Goal: Task Accomplishment & Management: Manage account settings

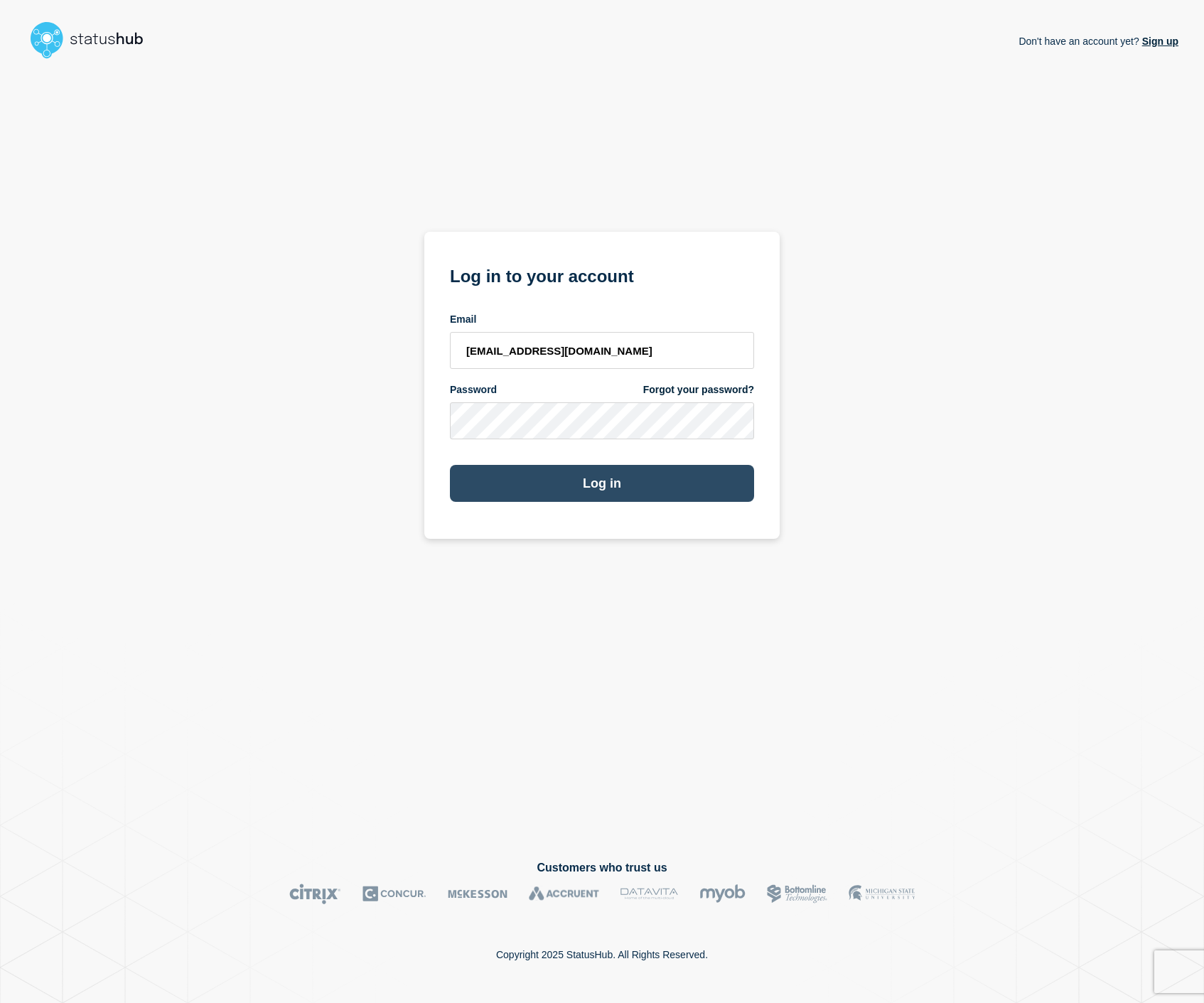
click at [604, 478] on button "Log in" at bounding box center [602, 483] width 304 height 37
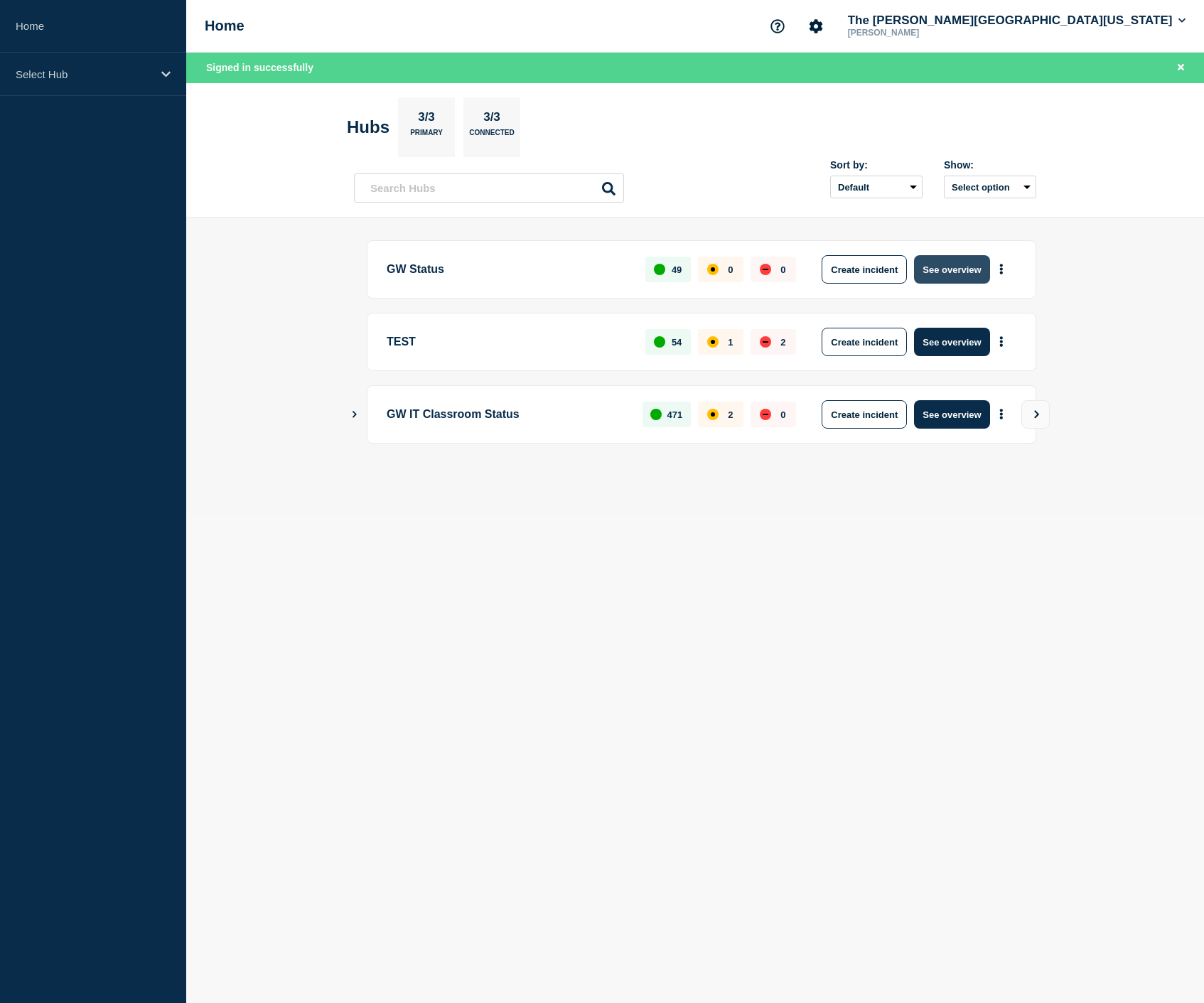
click at [953, 277] on button "See overview" at bounding box center [951, 269] width 75 height 29
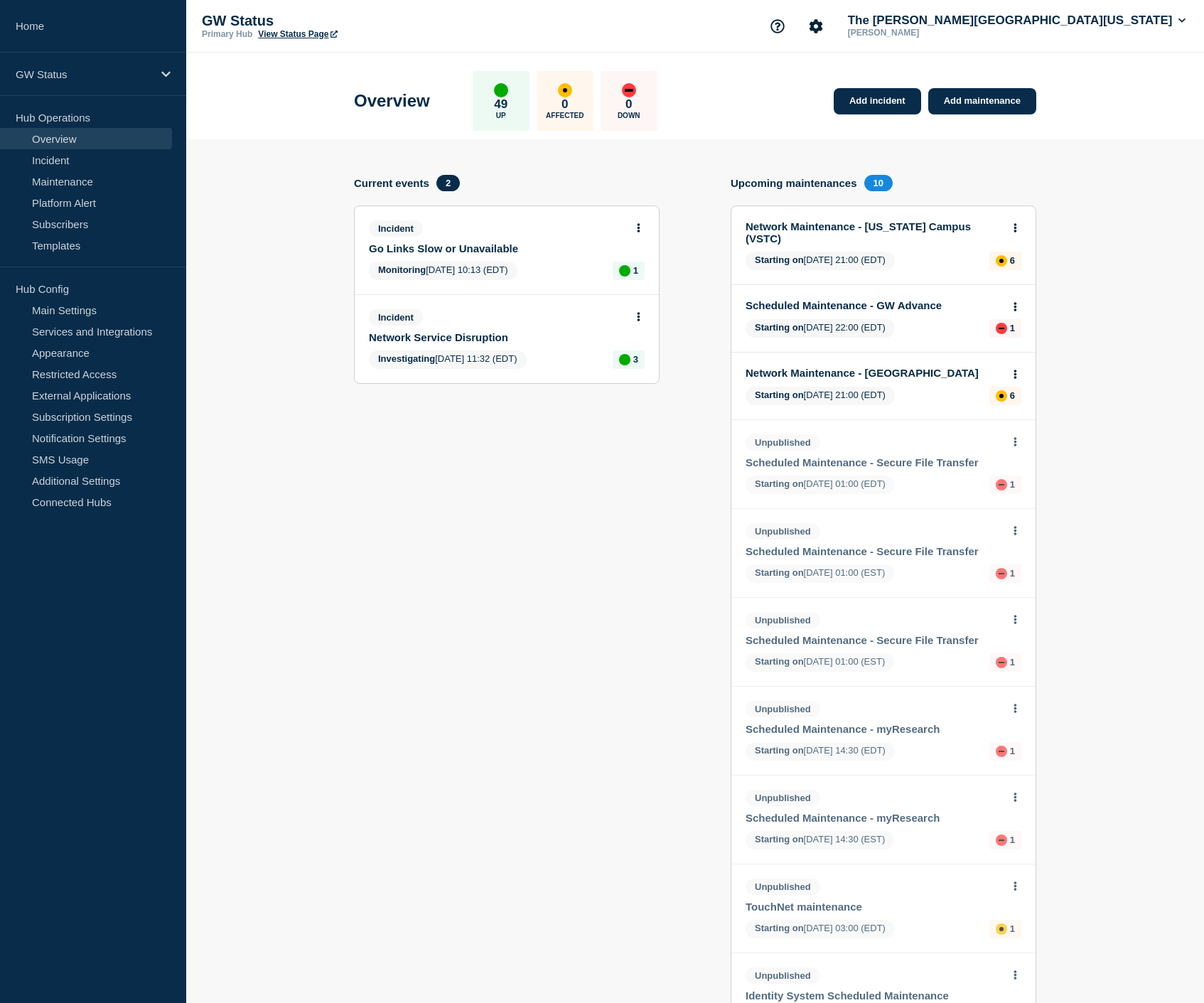
click at [639, 321] on body "Home GW Status Hub Operations Overview Incident Maintenance Platform Alert Subs…" at bounding box center [602, 501] width 1204 height 1003
click at [639, 321] on icon at bounding box center [639, 317] width 3 height 10
click at [638, 360] on link "View incident" at bounding box center [632, 360] width 59 height 12
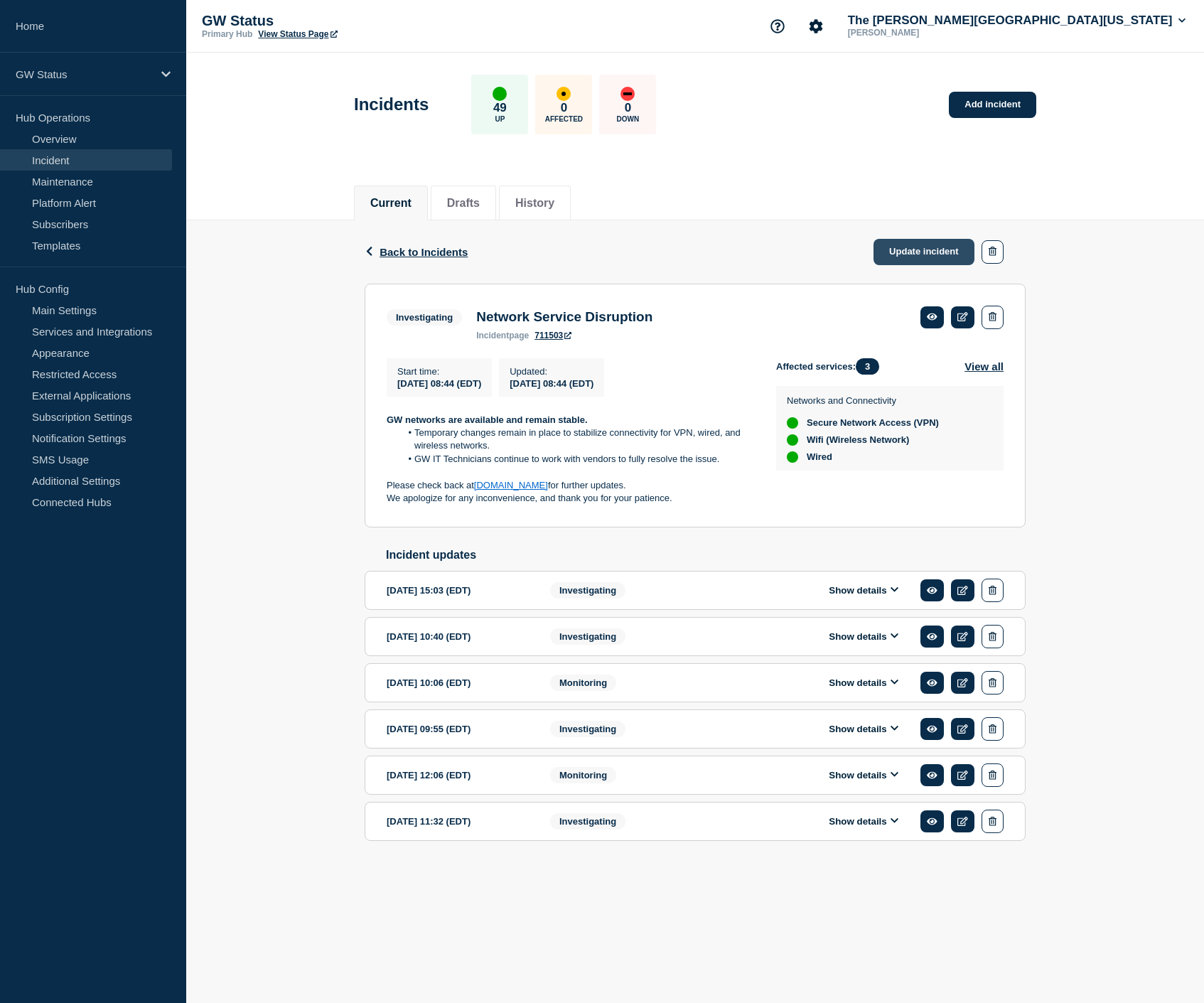
click at [926, 258] on link "Update incident" at bounding box center [924, 252] width 101 height 26
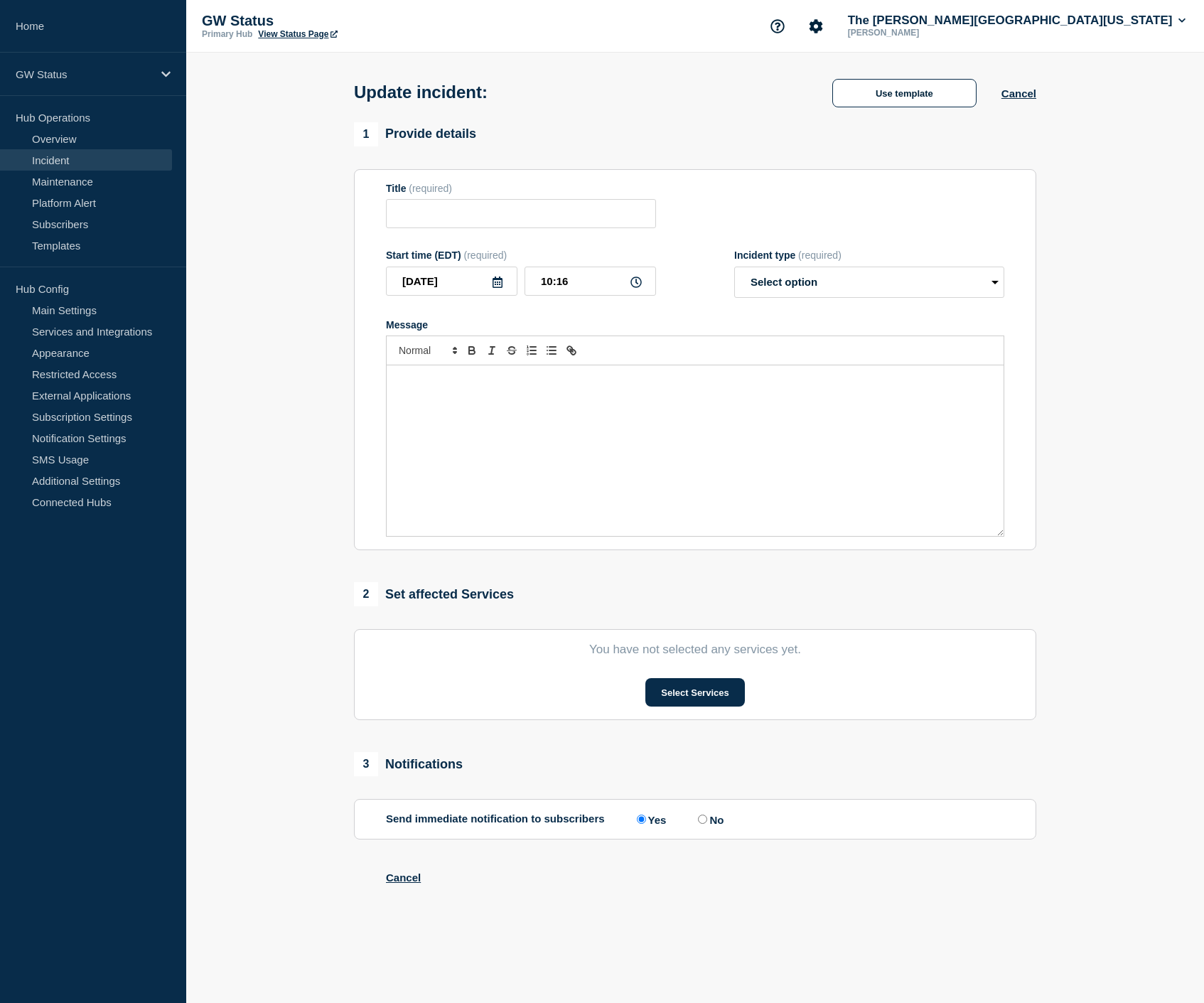
type input "Network Service Disruption"
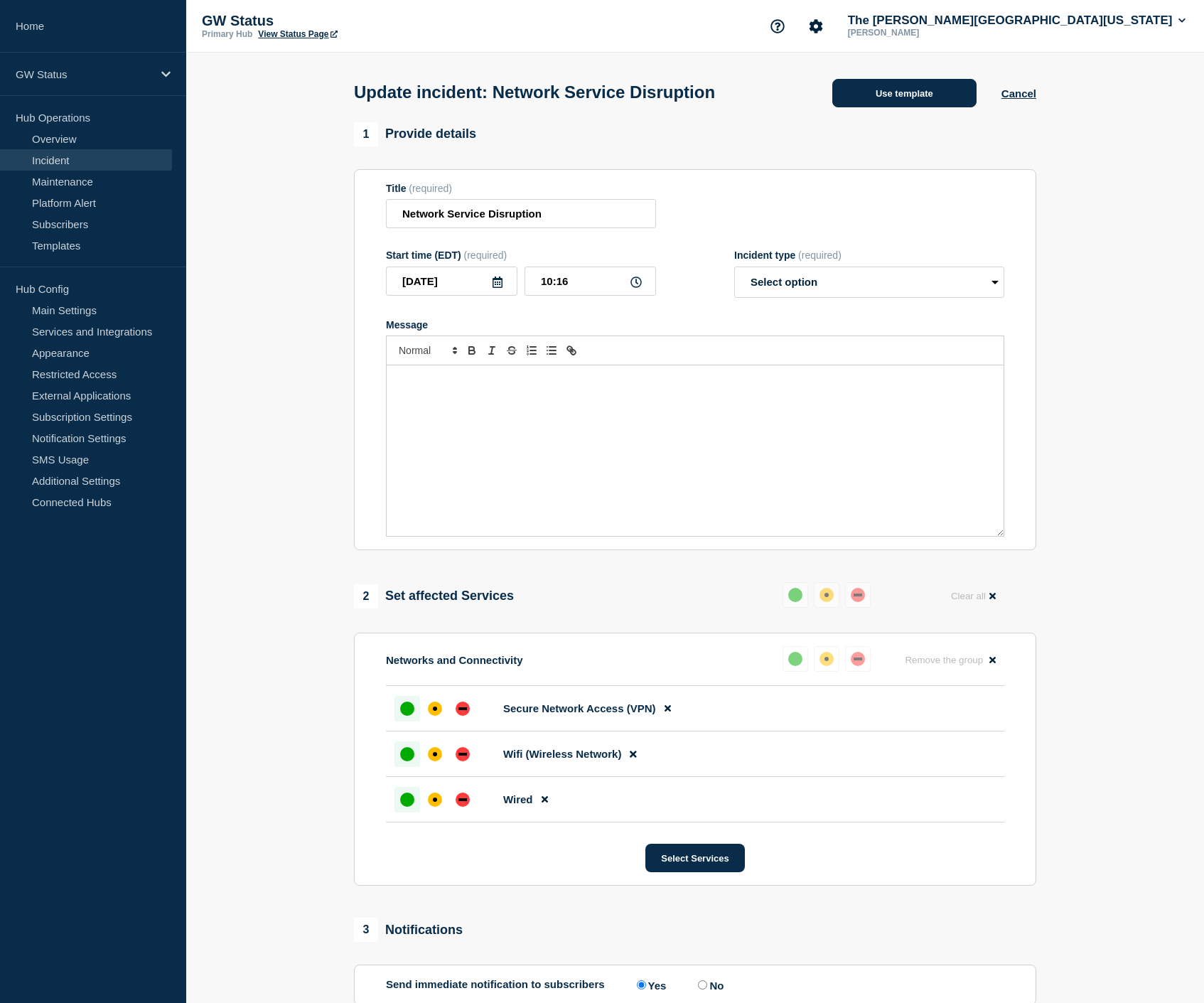
click at [941, 95] on button "Use template" at bounding box center [904, 93] width 144 height 29
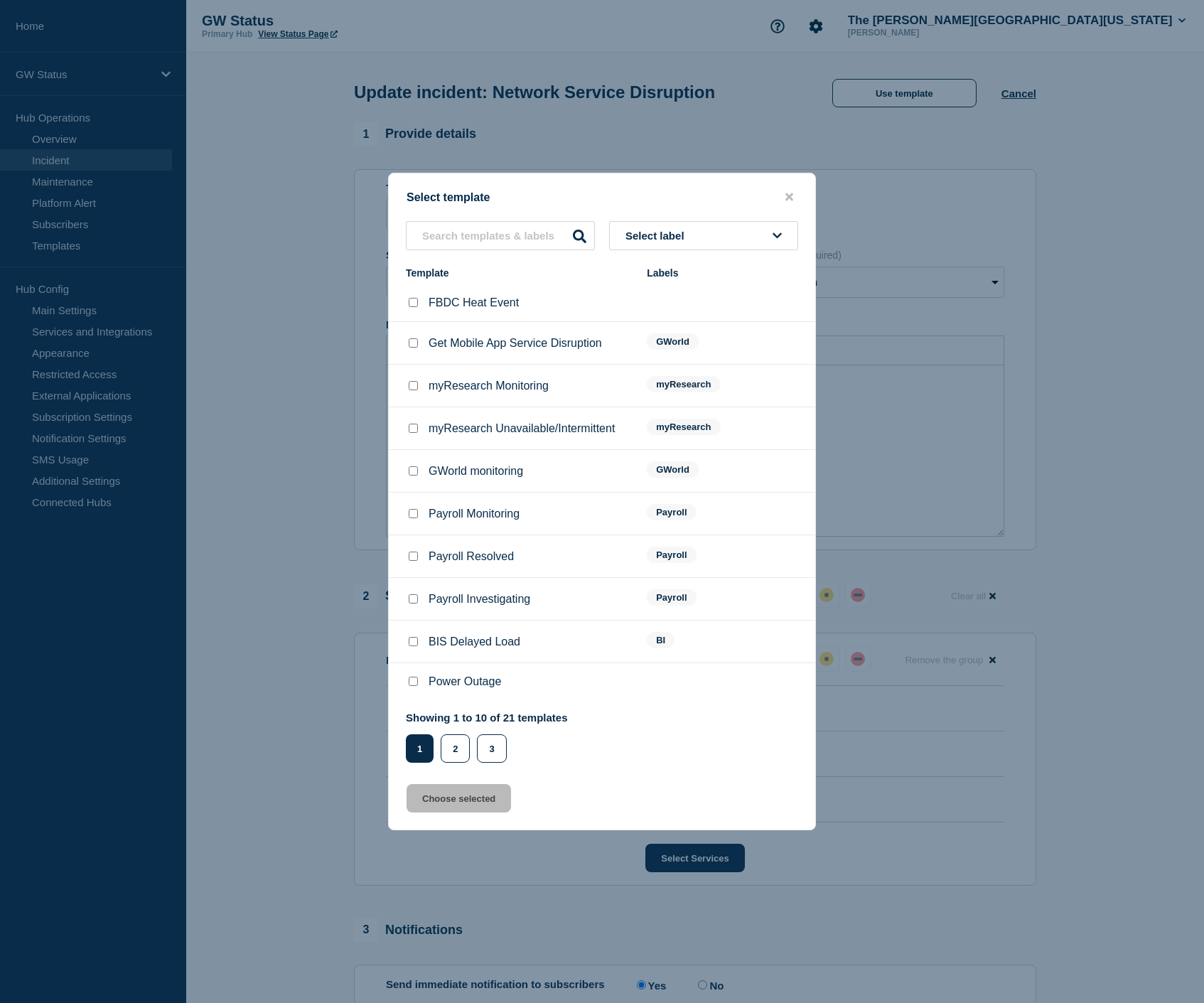
click at [652, 230] on span "Select label" at bounding box center [658, 235] width 64 height 12
click at [648, 310] on button "Generic" at bounding box center [703, 313] width 189 height 29
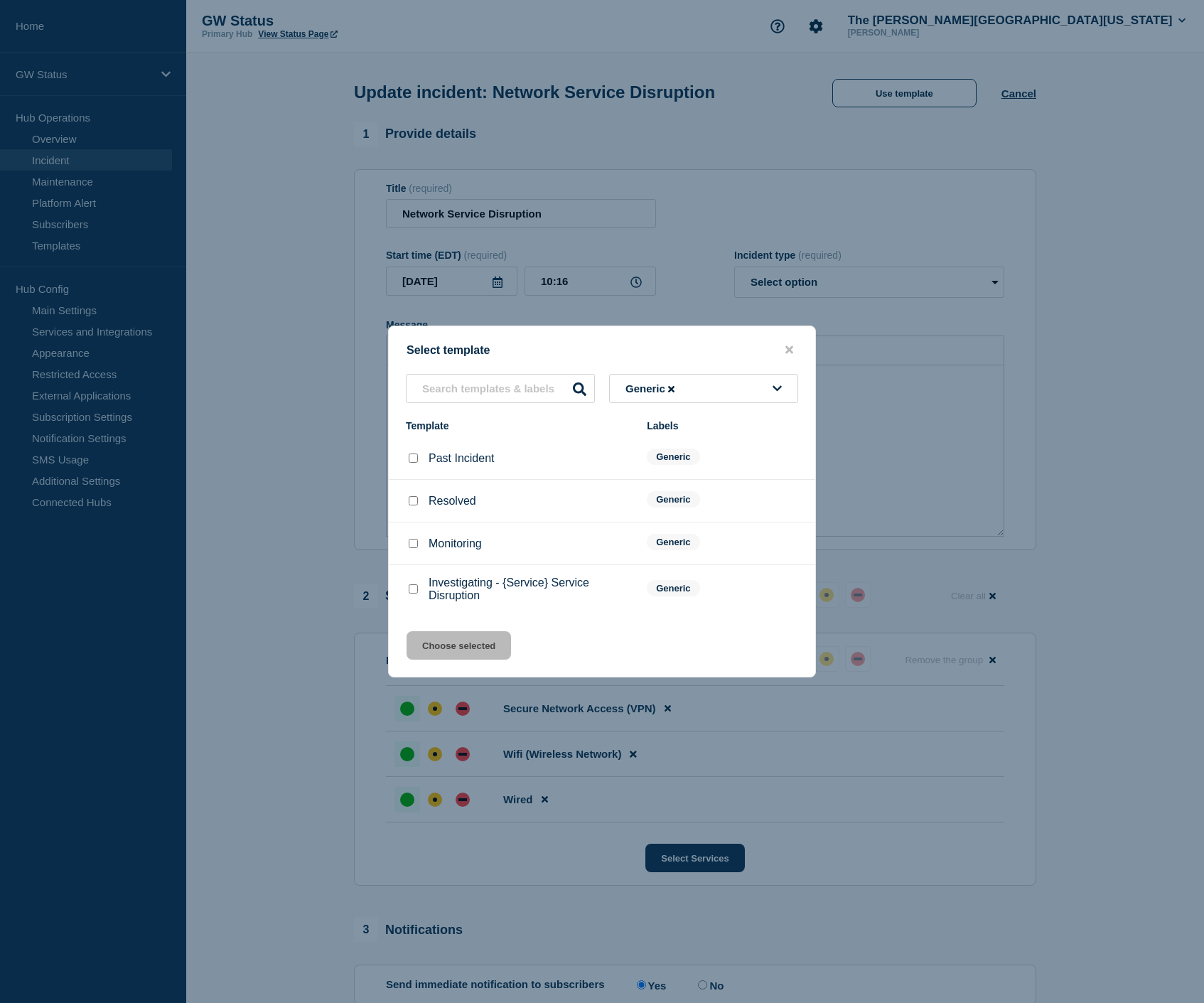
click at [416, 503] on div at bounding box center [413, 500] width 14 height 14
click at [410, 503] on input "Resolved checkbox" at bounding box center [413, 500] width 10 height 10
checkbox input "true"
click at [443, 649] on button "Choose selected" at bounding box center [459, 645] width 105 height 29
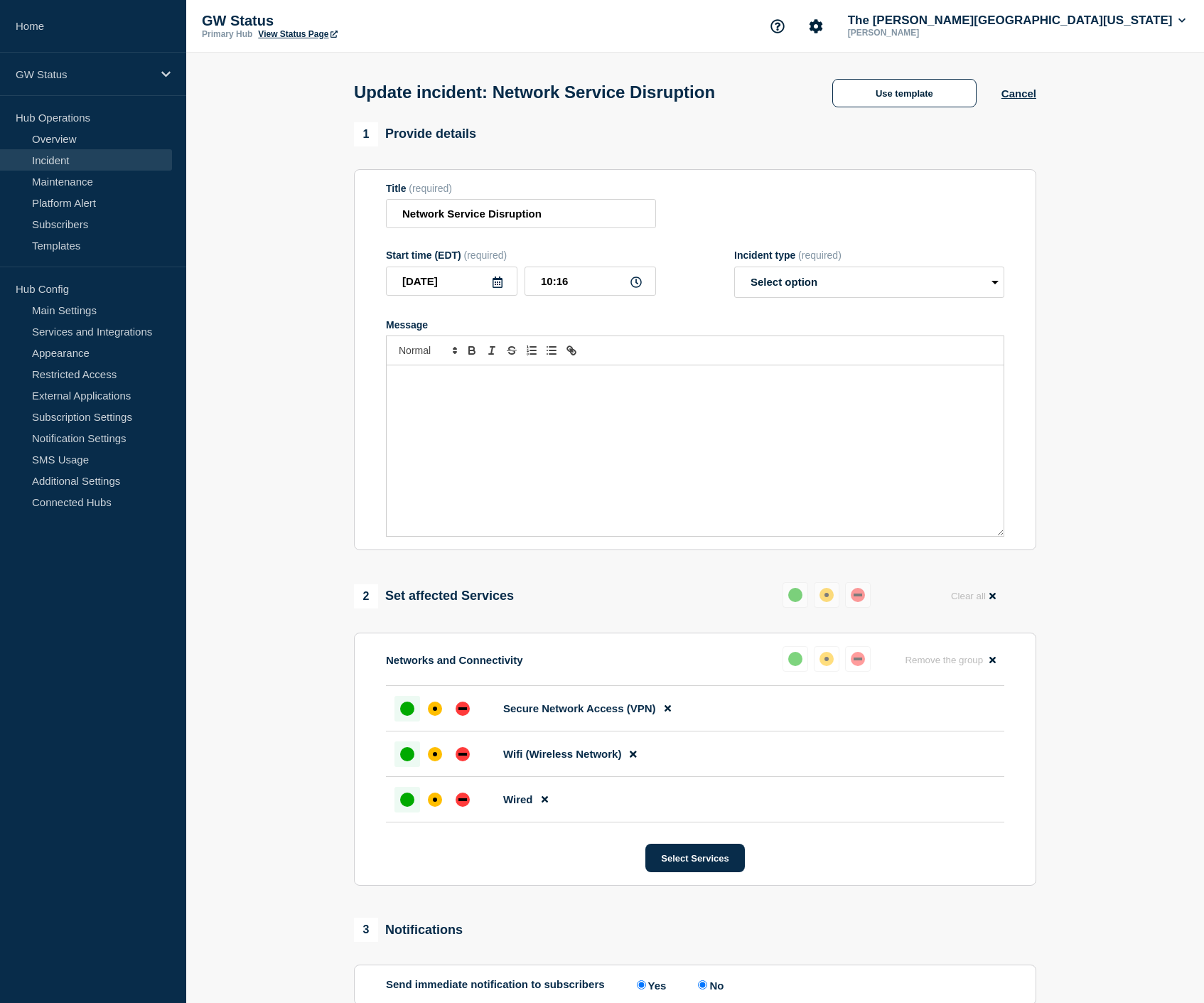
select select "resolved"
radio input "false"
radio input "true"
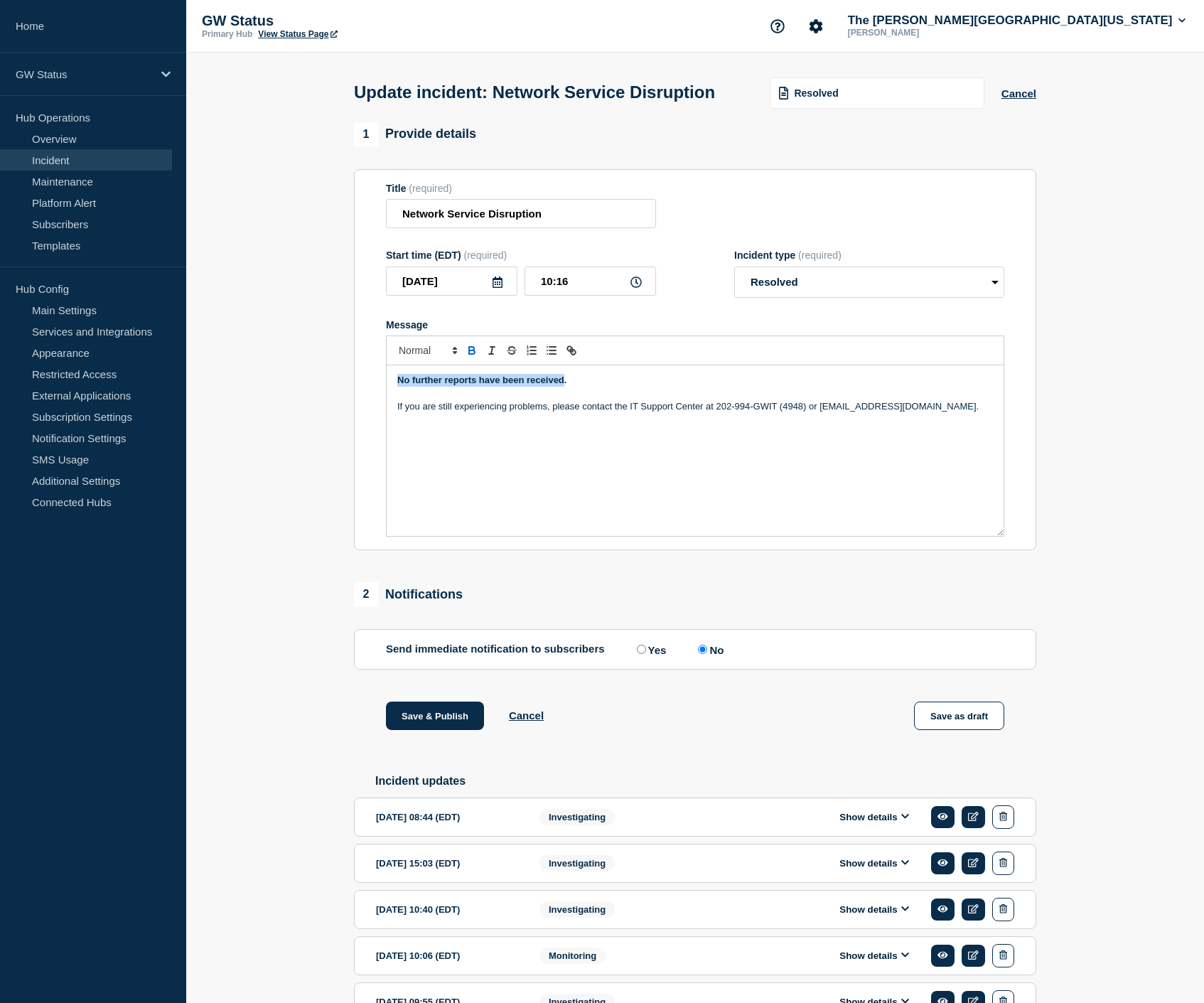
drag, startPoint x: 398, startPoint y: 391, endPoint x: 564, endPoint y: 394, distance: 166.0
click at [564, 385] on strong "No further reports have been received." at bounding box center [481, 380] width 169 height 11
click at [906, 821] on icon at bounding box center [906, 816] width 9 height 10
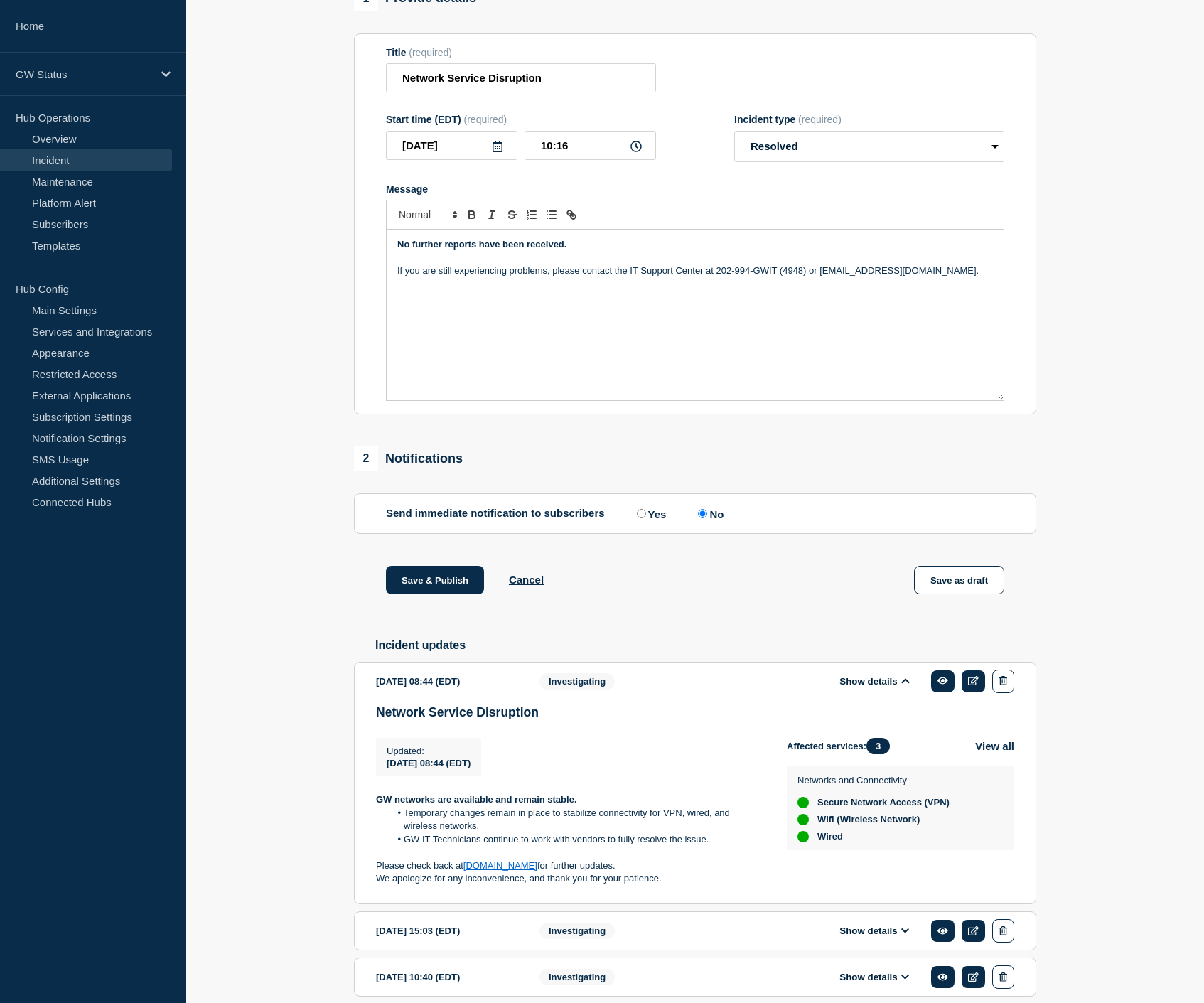
scroll to position [133, 0]
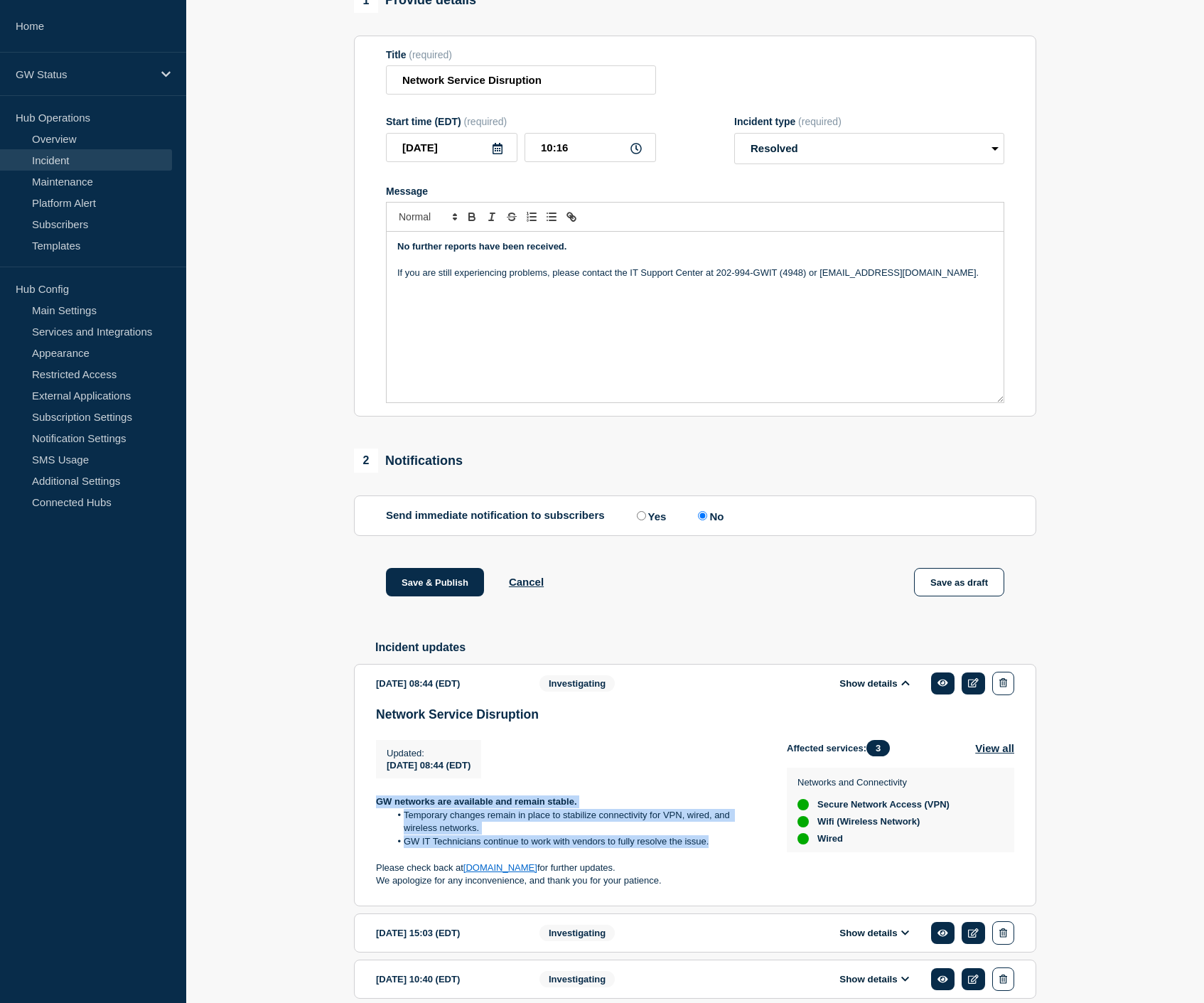
drag, startPoint x: 379, startPoint y: 826, endPoint x: 716, endPoint y: 865, distance: 339.2
click at [716, 865] on div "GW networks are available and remain stable. Temporary changes remain in place …" at bounding box center [570, 840] width 388 height 92
copy div "GW networks are available and remain stable. Temporary changes remain in place …"
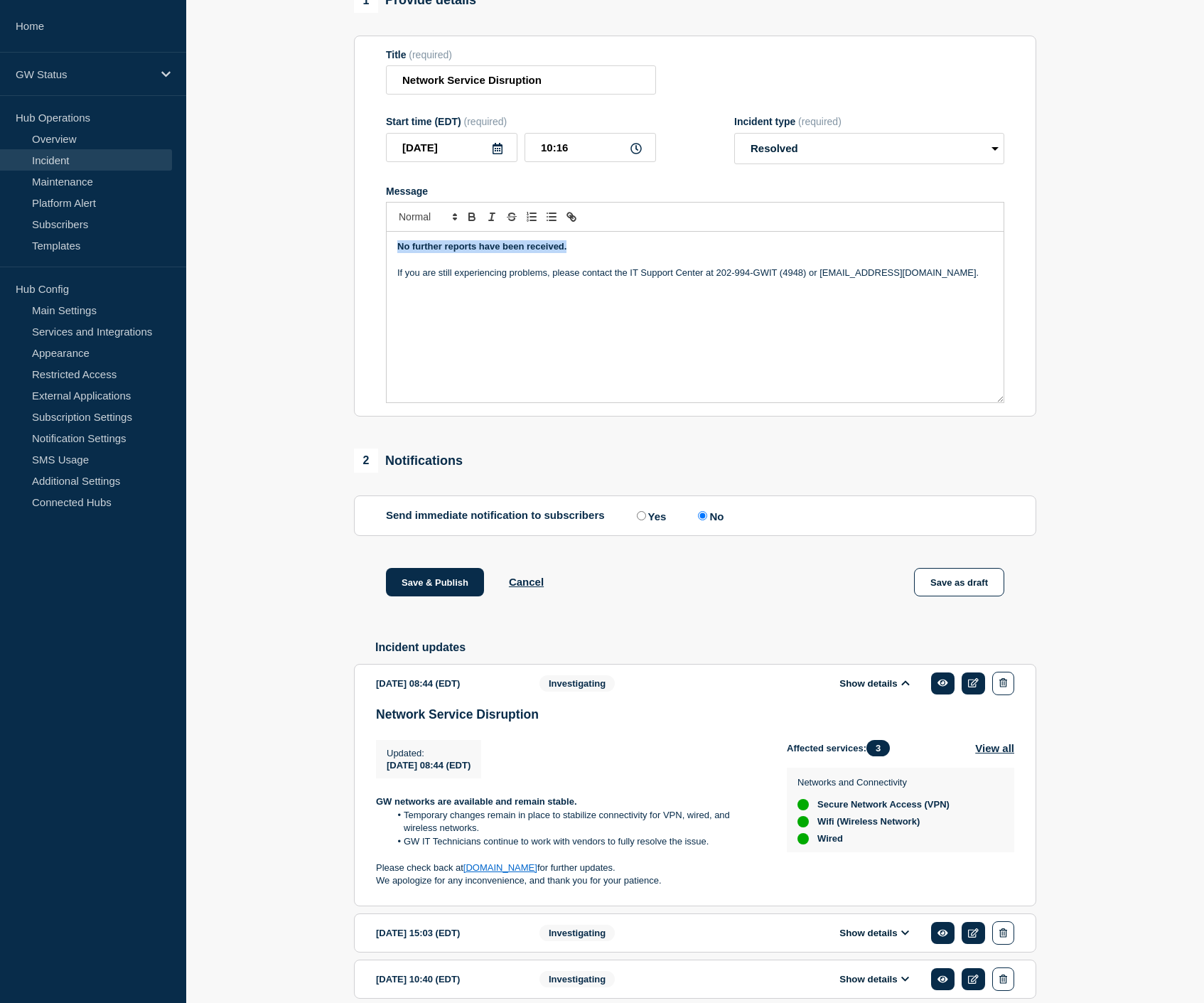
drag, startPoint x: 570, startPoint y: 258, endPoint x: 366, endPoint y: 242, distance: 204.6
click at [366, 242] on section "Title (required) Network Service Disruption Start time (EDT) (required) 2025-10…" at bounding box center [695, 226] width 682 height 382
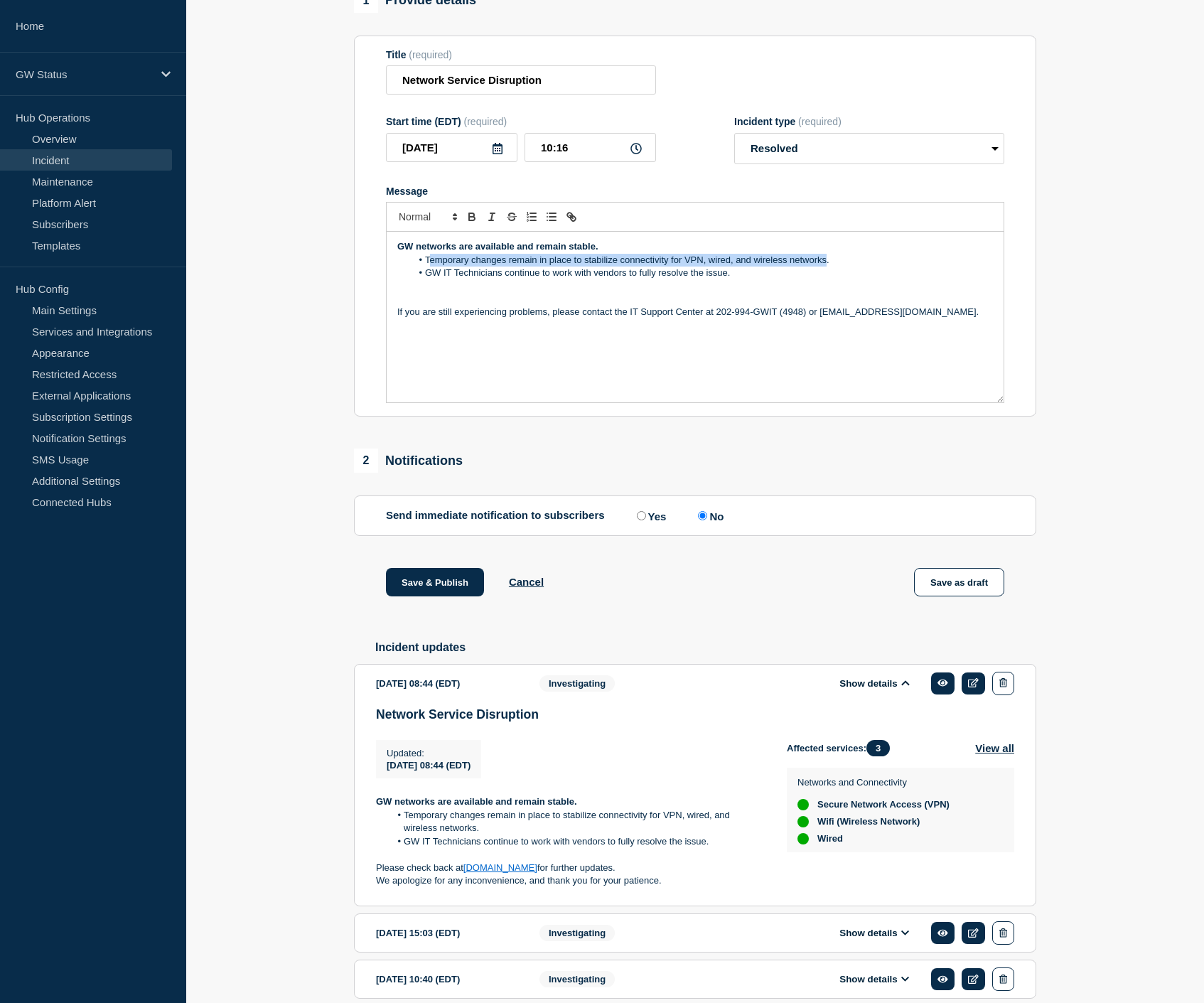
drag, startPoint x: 429, startPoint y: 272, endPoint x: 810, endPoint y: 311, distance: 383.0
click at [825, 267] on li "Temporary changes remain in place to stabilize connectivity for VPN, wired, and…" at bounding box center [703, 259] width 582 height 12
click at [426, 267] on li "All temporary fixes have been removed." at bounding box center [703, 259] width 582 height 12
drag, startPoint x: 417, startPoint y: 284, endPoint x: 762, endPoint y: 300, distance: 345.4
click at [762, 300] on div "GW networks are available and remain stable. This issue is fully resolved, and …" at bounding box center [695, 317] width 617 height 171
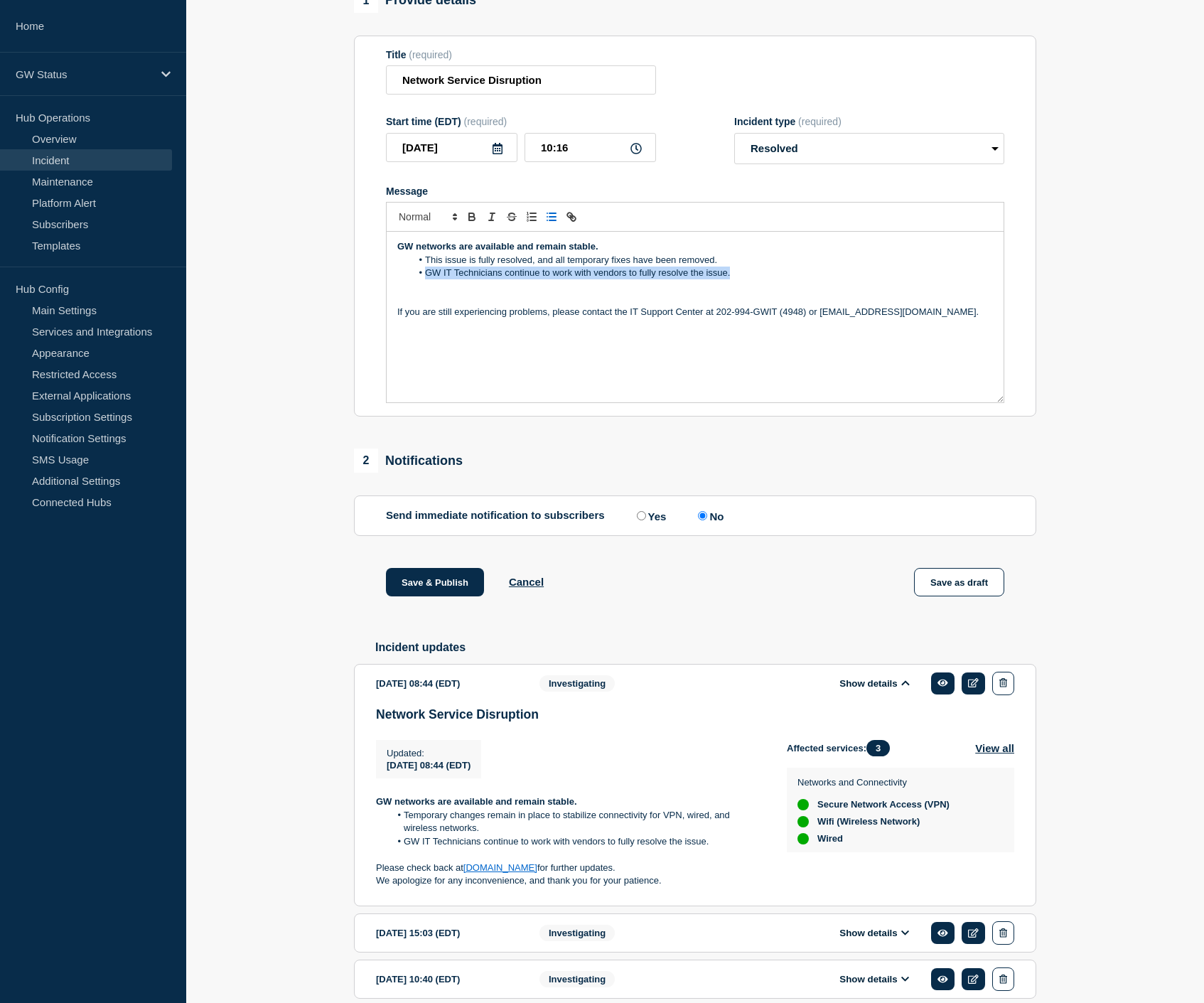
drag, startPoint x: 745, startPoint y: 287, endPoint x: 344, endPoint y: 284, distance: 401.0
click at [344, 284] on section "1 Provide details Title (required) Network Service Disruption Start time (EDT) …" at bounding box center [695, 608] width 1018 height 1240
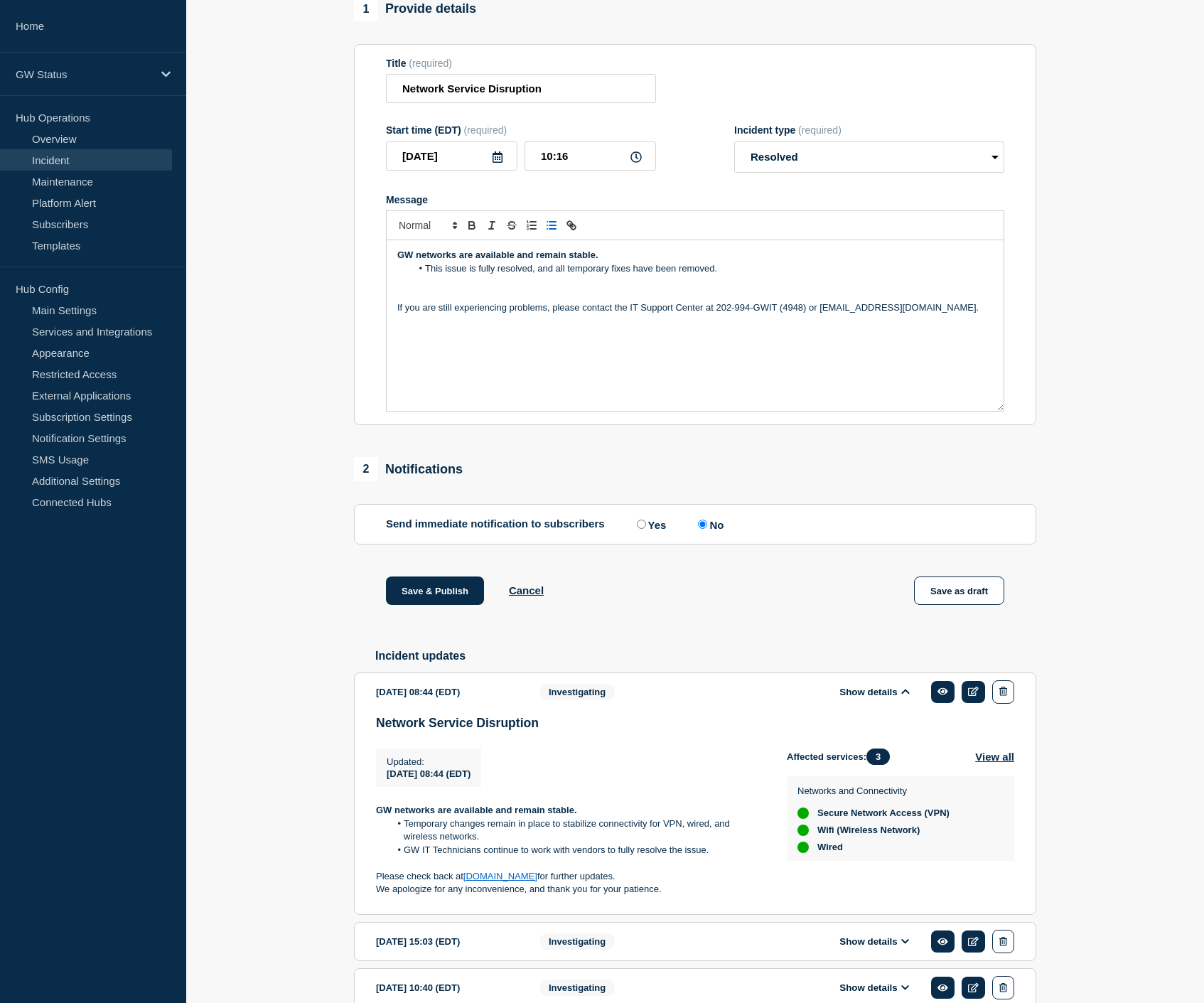
click at [411, 301] on p "Message" at bounding box center [695, 295] width 596 height 12
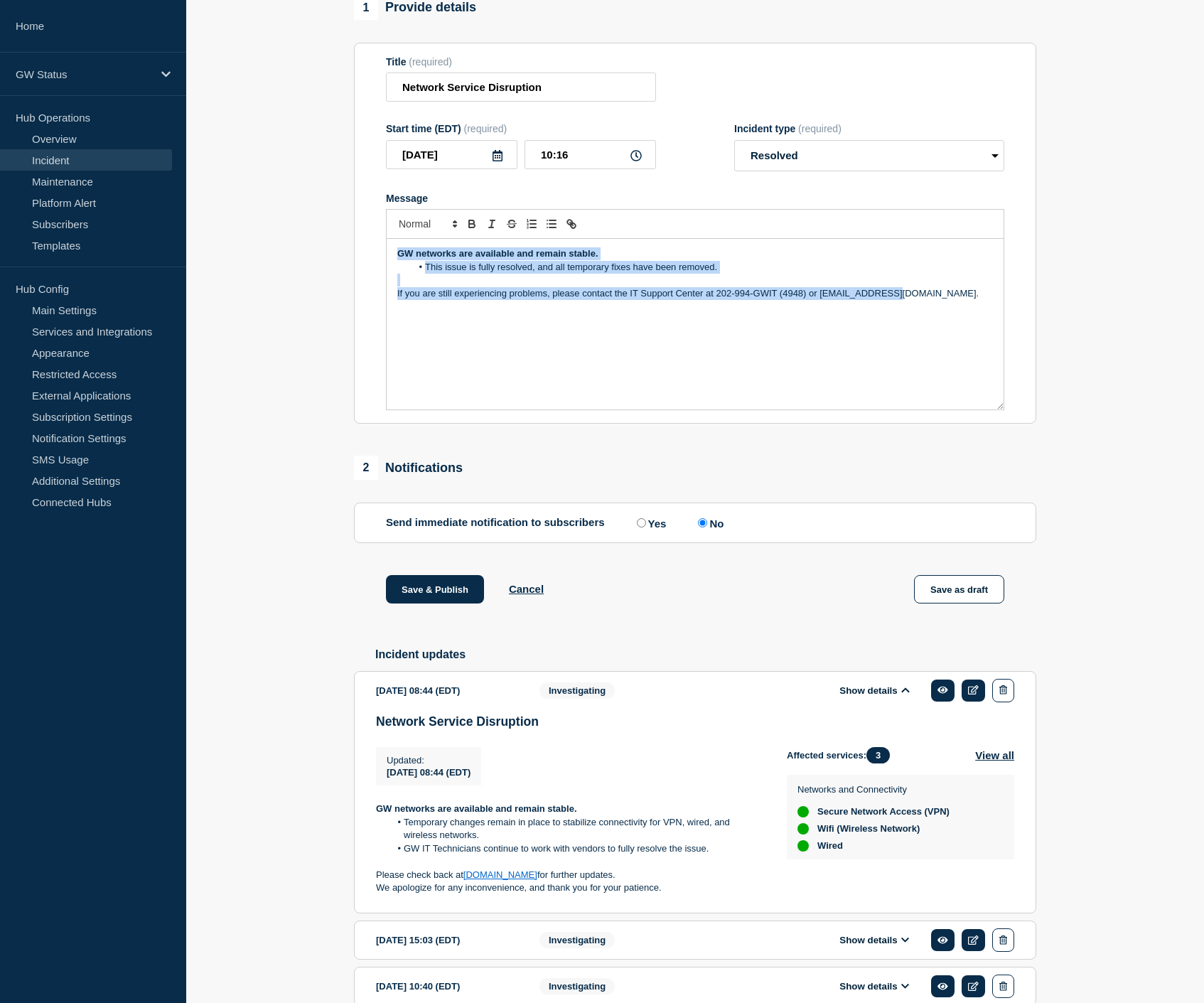
drag, startPoint x: 928, startPoint y: 306, endPoint x: 336, endPoint y: 268, distance: 593.2
click at [336, 268] on section "1 Provide details Title (required) Network Service Disruption Start time (EDT) …" at bounding box center [695, 615] width 1018 height 1240
copy div "GW networks are available and remain stable. This issue is fully resolved, and …"
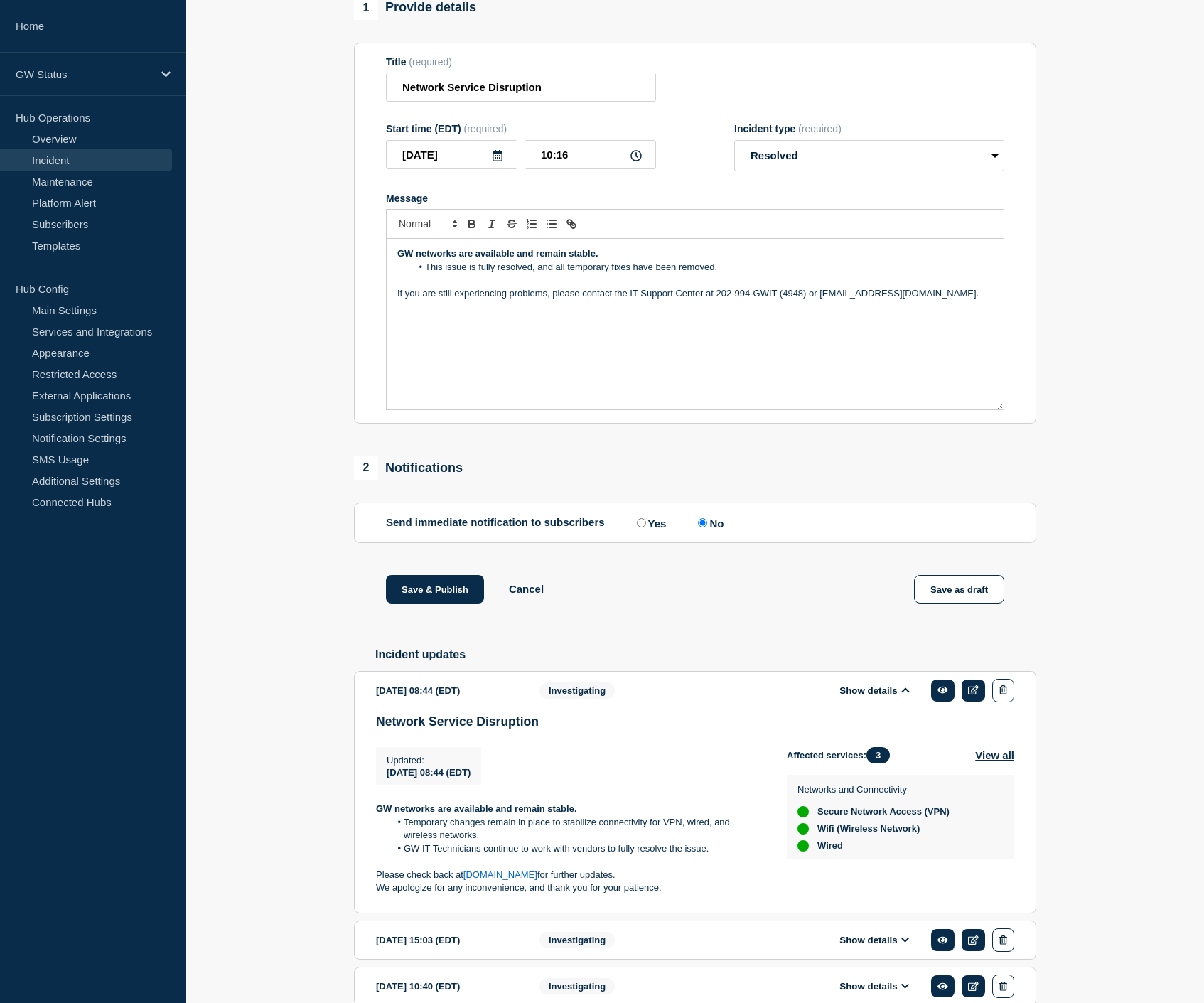
click at [516, 471] on div "2 Notifications" at bounding box center [695, 467] width 682 height 24
click at [499, 161] on icon at bounding box center [498, 156] width 12 height 12
click at [402, 205] on polyline "button" at bounding box center [404, 207] width 4 height 9
click at [553, 321] on div "27" at bounding box center [547, 319] width 20 height 20
type input "2025-09-27"
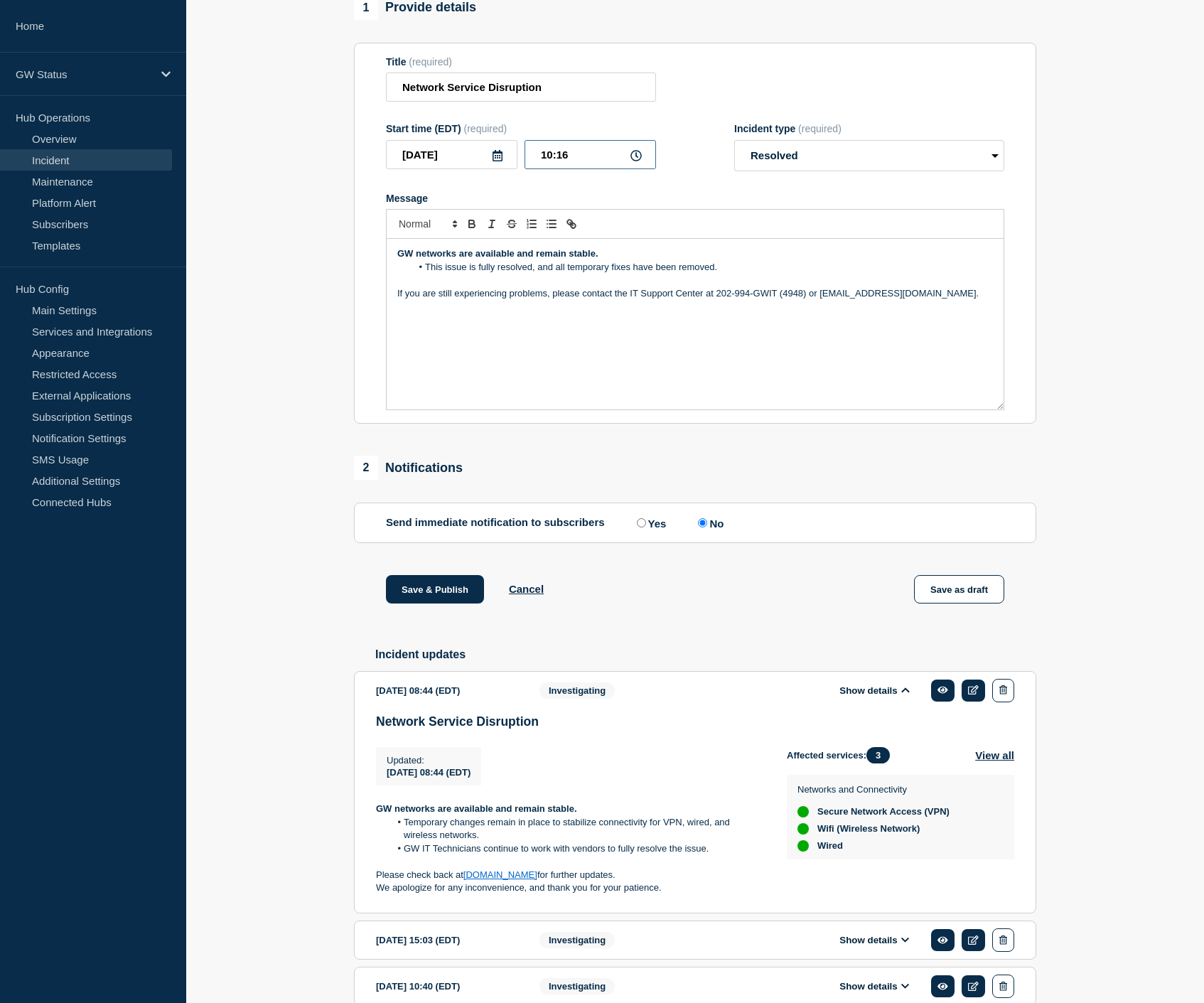
click at [606, 169] on input "10:16" at bounding box center [590, 155] width 131 height 29
click at [634, 161] on icon at bounding box center [636, 156] width 12 height 12
click at [640, 161] on icon at bounding box center [636, 156] width 12 height 12
click at [577, 168] on input "10:16" at bounding box center [590, 155] width 131 height 29
click at [546, 163] on input "10:16" at bounding box center [590, 155] width 131 height 29
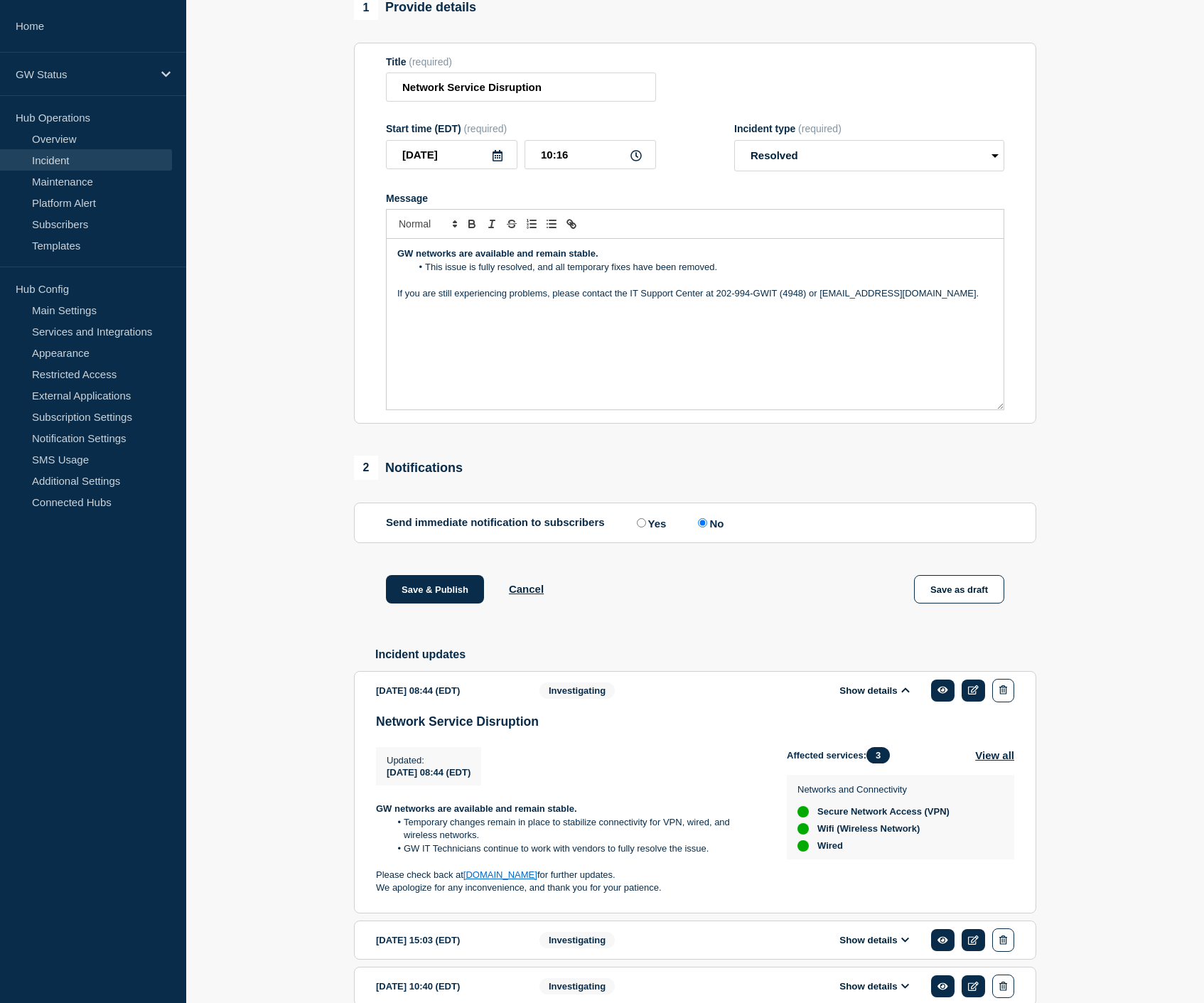
click at [635, 161] on icon at bounding box center [636, 156] width 12 height 12
click at [556, 168] on input "10:16" at bounding box center [590, 155] width 131 height 29
drag, startPoint x: 551, startPoint y: 168, endPoint x: 543, endPoint y: 169, distance: 8.1
click at [543, 169] on input "10:16" at bounding box center [590, 155] width 131 height 29
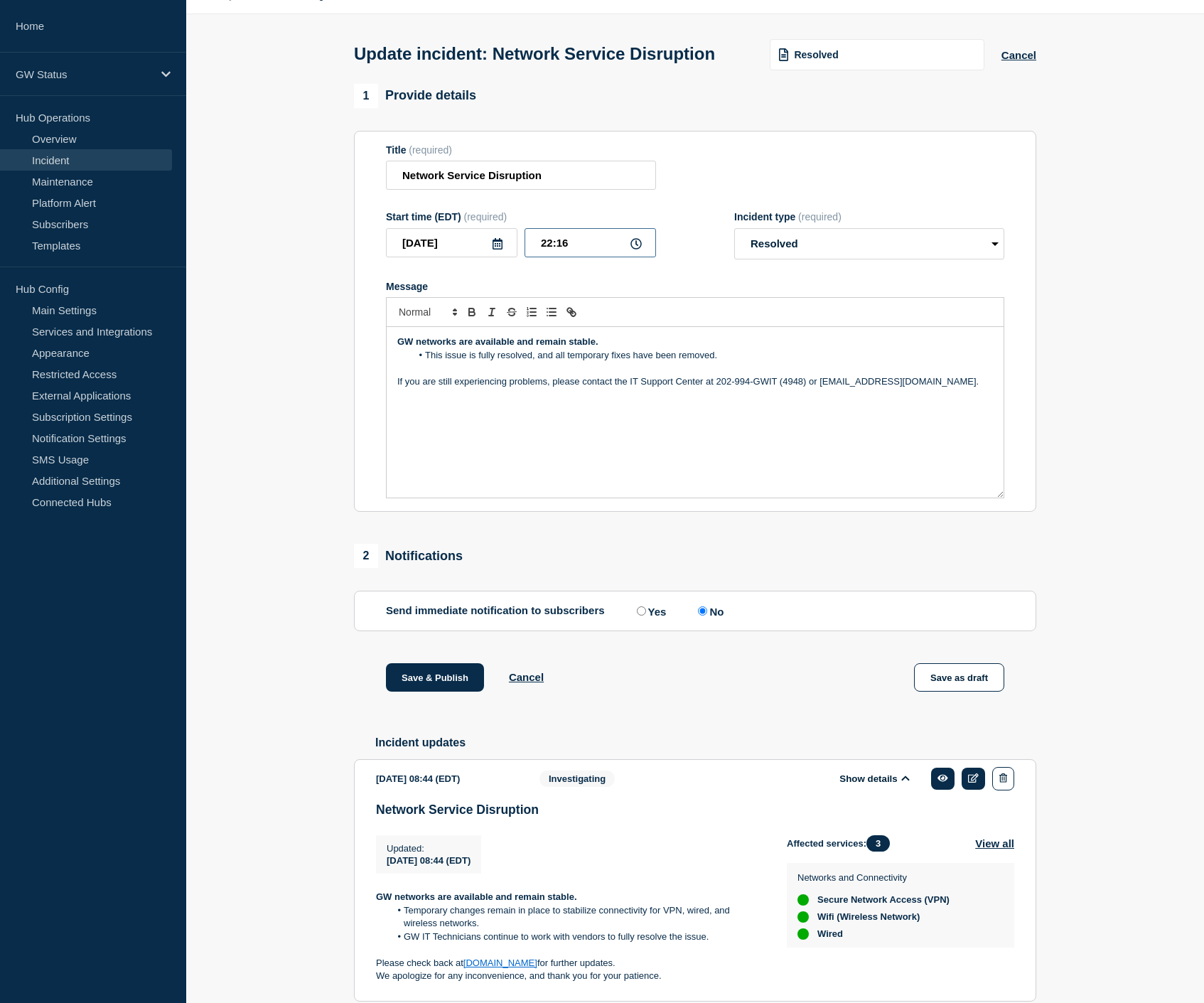
scroll to position [36, 0]
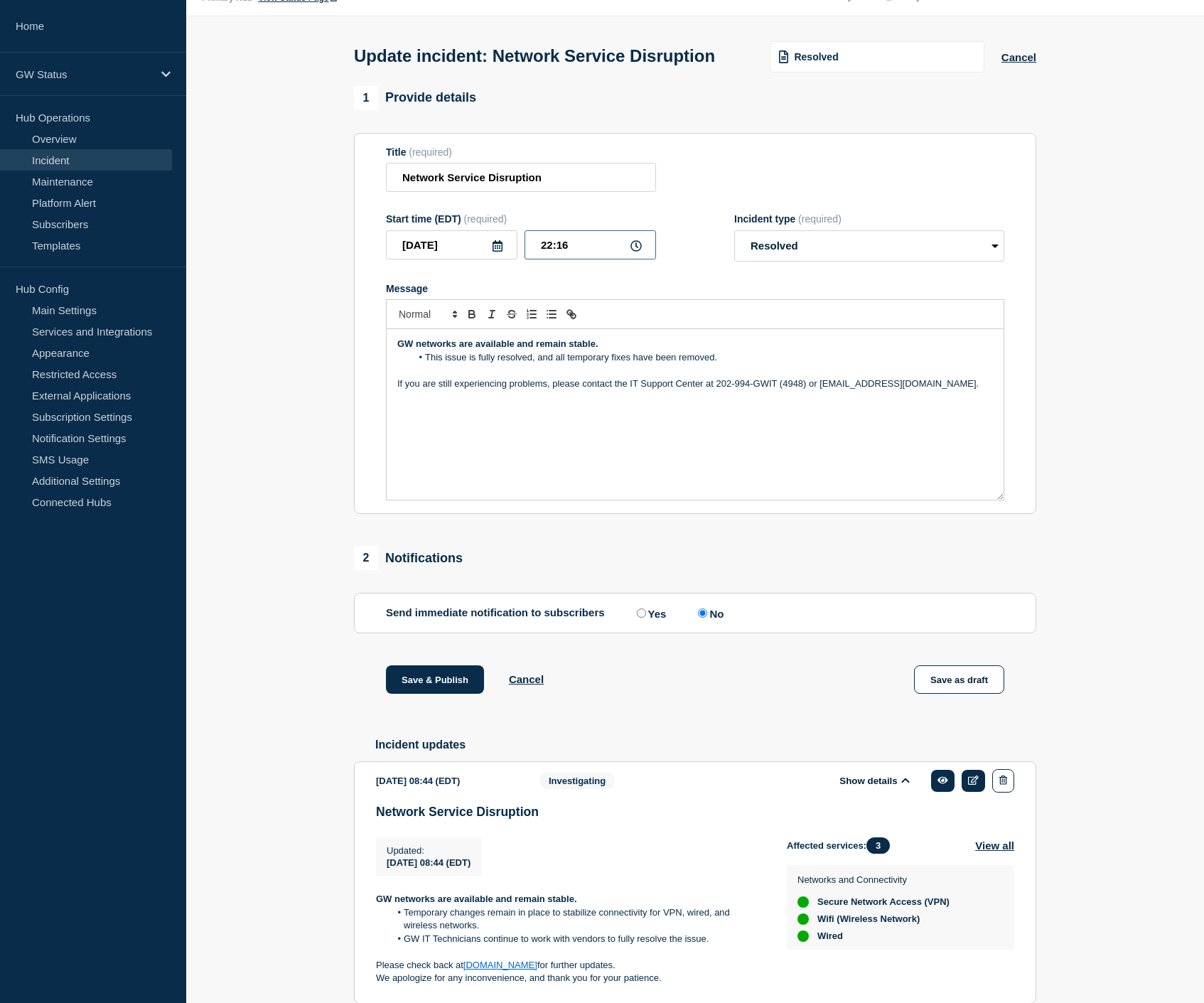
drag, startPoint x: 569, startPoint y: 256, endPoint x: 561, endPoint y: 257, distance: 8.1
click at [561, 257] on input "22:16" at bounding box center [590, 245] width 131 height 29
click at [563, 255] on input "22:16" at bounding box center [590, 245] width 131 height 29
click at [558, 258] on input "22:16" at bounding box center [590, 245] width 131 height 29
type input "22:36"
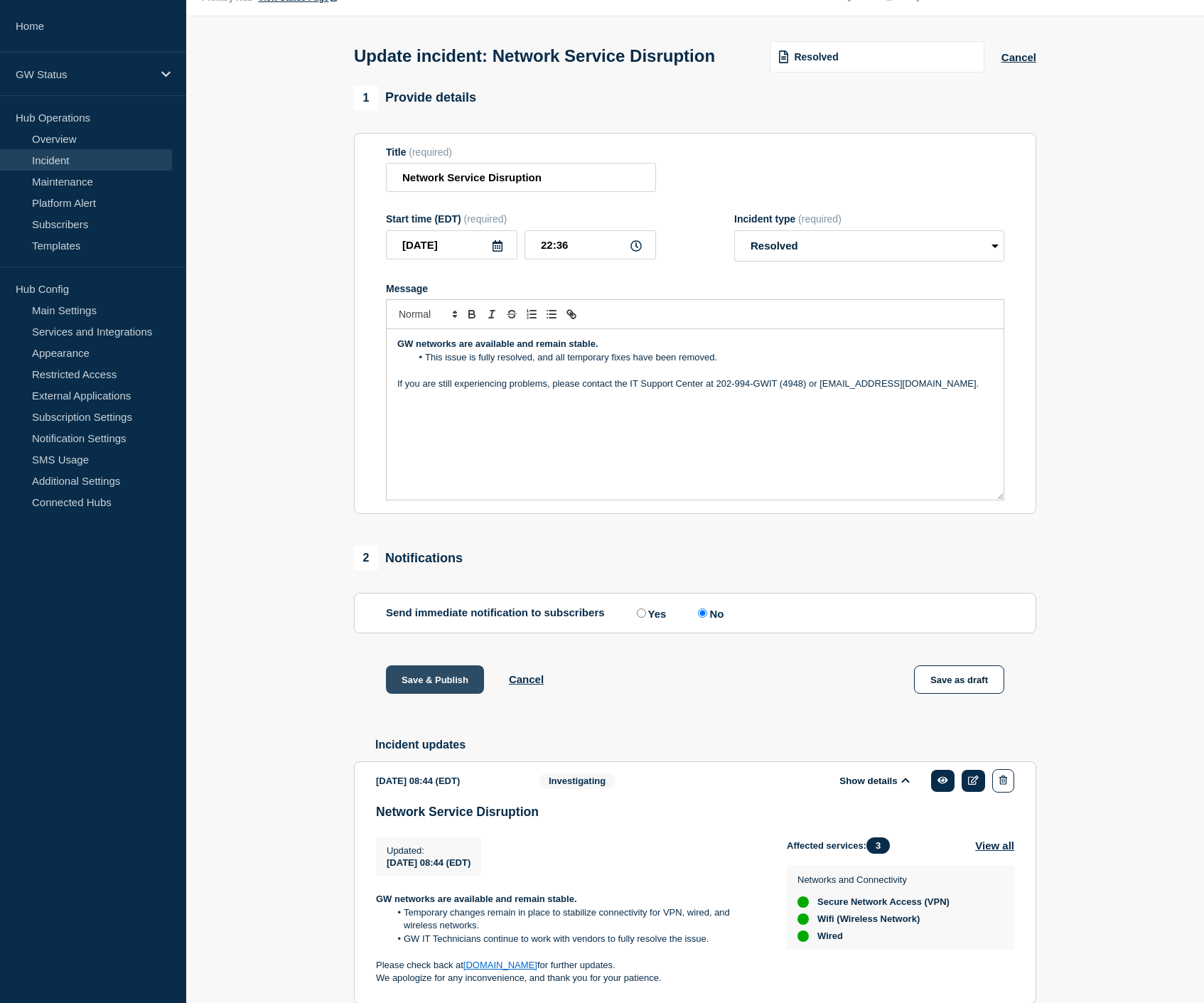
click at [400, 691] on button "Save & Publish" at bounding box center [435, 679] width 98 height 29
